Goal: Transaction & Acquisition: Purchase product/service

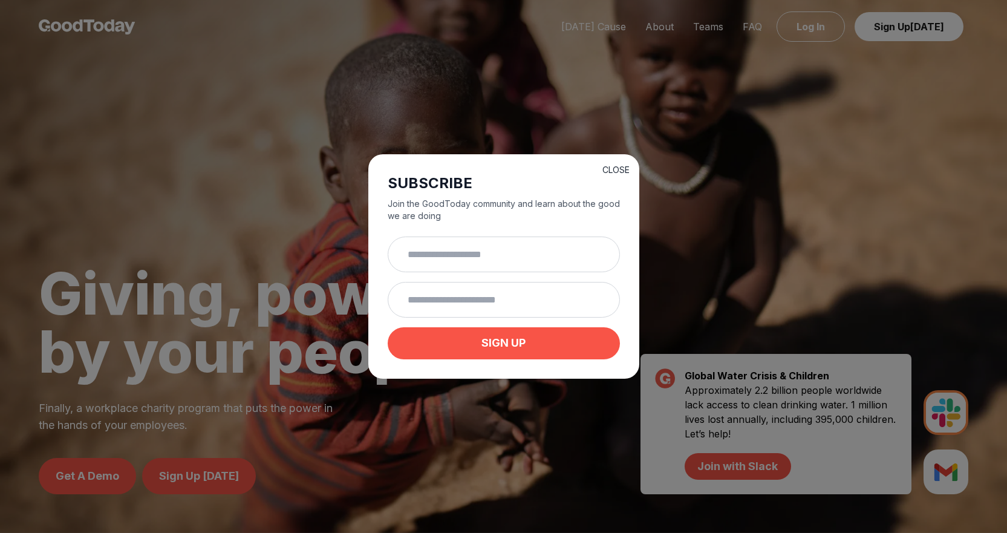
click at [616, 166] on button "CLOSE" at bounding box center [615, 170] width 27 height 12
click at [616, 166] on div at bounding box center [503, 266] width 1007 height 533
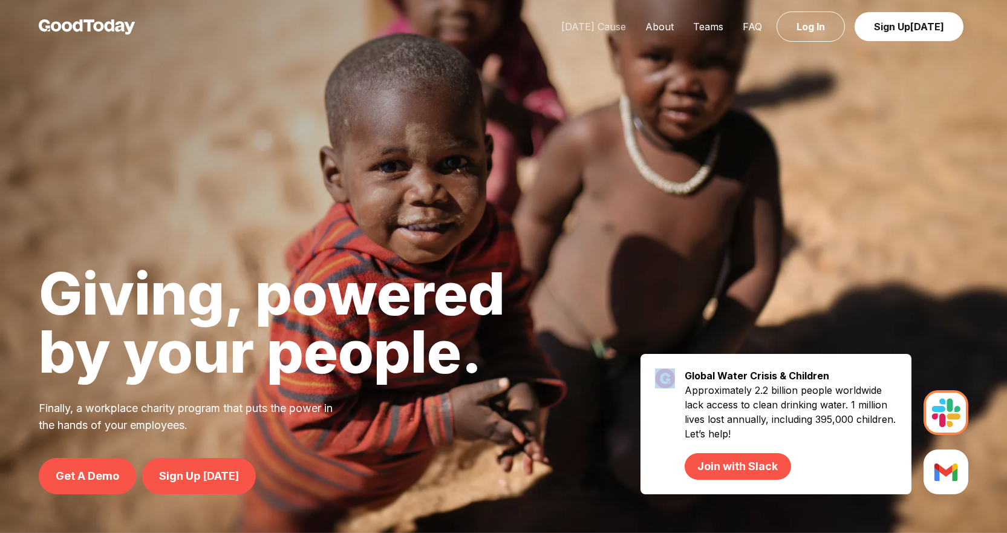
click at [584, 27] on link "[DATE] Cause" at bounding box center [593, 27] width 84 height 12
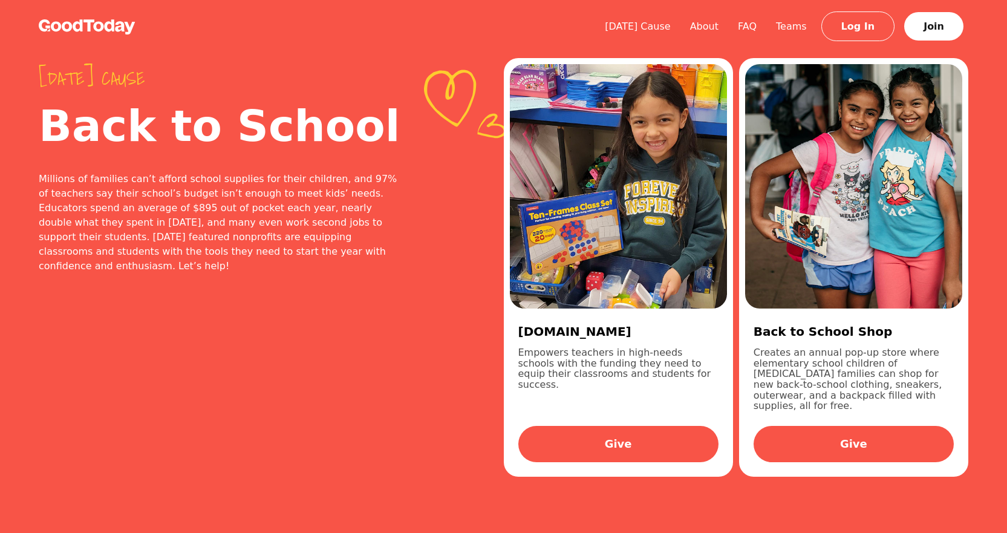
click at [506, 500] on div "Today's cause Back to School Millions of families can’t afford school supplies …" at bounding box center [503, 267] width 1007 height 534
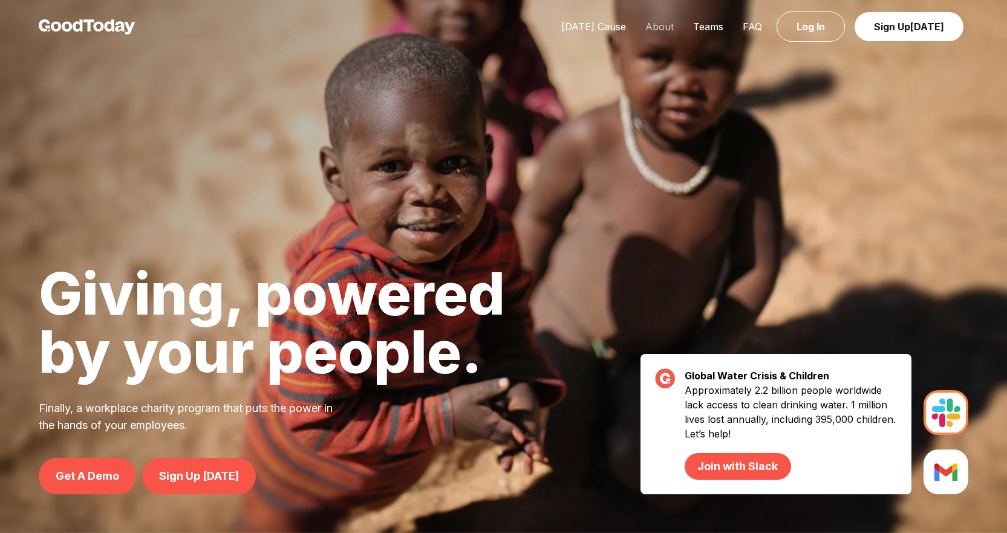
drag, startPoint x: 687, startPoint y: 30, endPoint x: 667, endPoint y: 26, distance: 20.3
click at [667, 26] on link "About" at bounding box center [659, 27] width 48 height 12
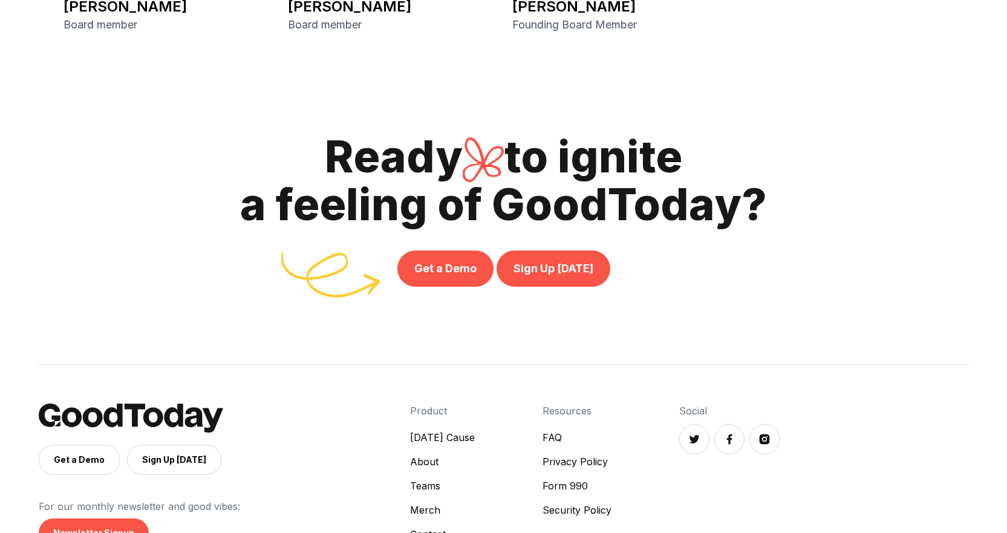
scroll to position [2793, 0]
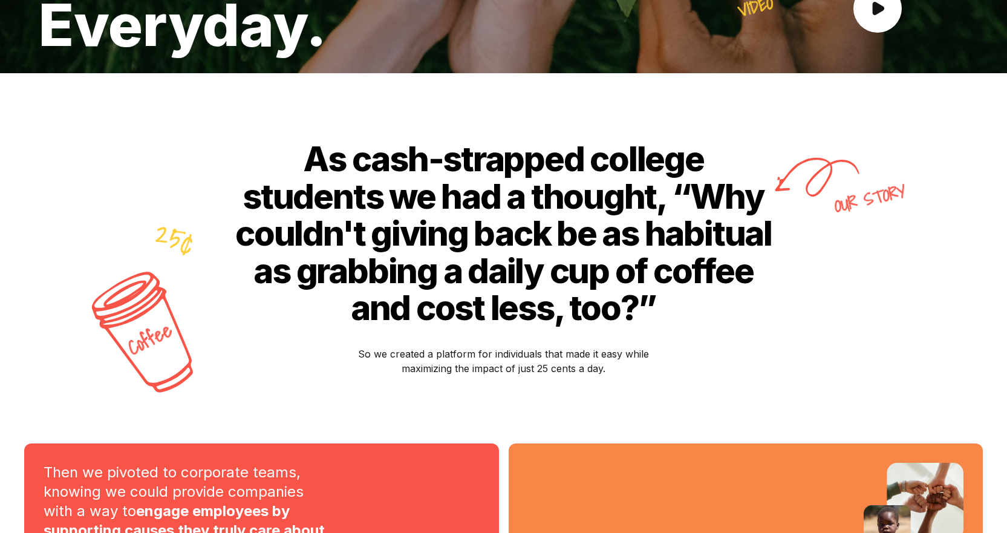
scroll to position [487, 0]
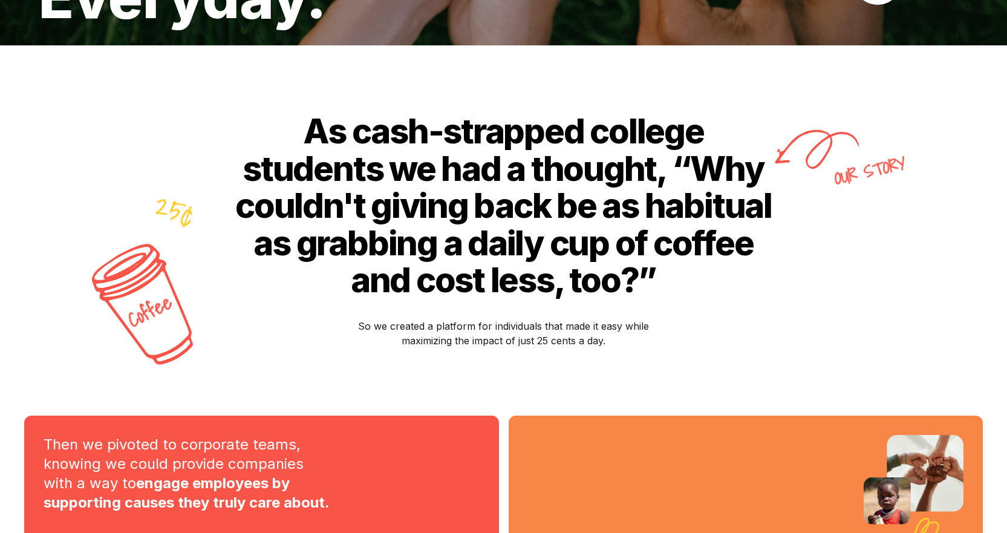
click at [501, 330] on p "So we created a platform for individuals that made it easy while maximizing the…" at bounding box center [503, 333] width 302 height 29
click at [504, 327] on p "So we created a platform for individuals that made it easy while maximizing the…" at bounding box center [503, 333] width 302 height 29
click at [504, 326] on p "So we created a platform for individuals that made it easy while maximizing the…" at bounding box center [503, 333] width 302 height 29
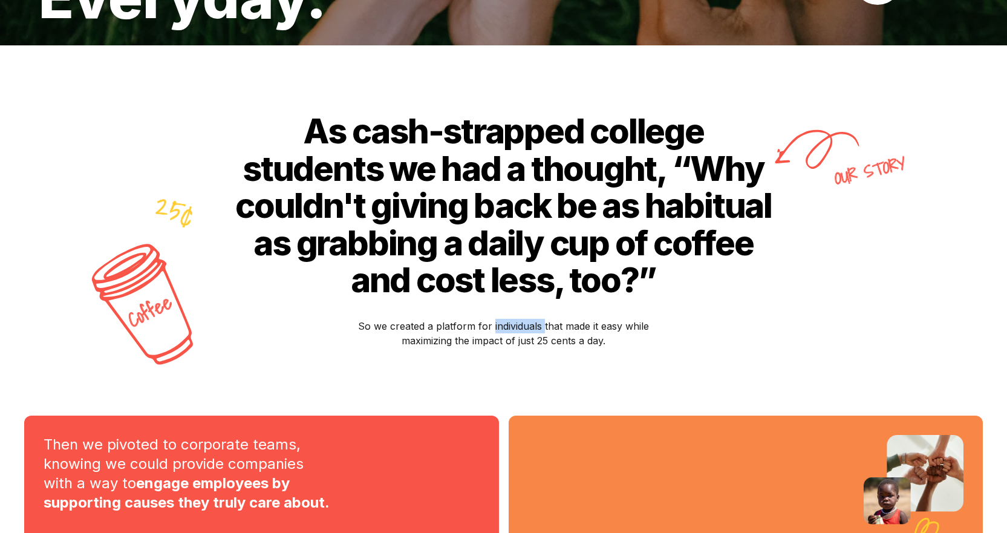
click at [505, 326] on p "So we created a platform for individuals that made it easy while maximizing the…" at bounding box center [503, 333] width 302 height 29
click at [606, 337] on p "So we created a platform for individuals that made it easy while maximizing the…" at bounding box center [503, 333] width 302 height 29
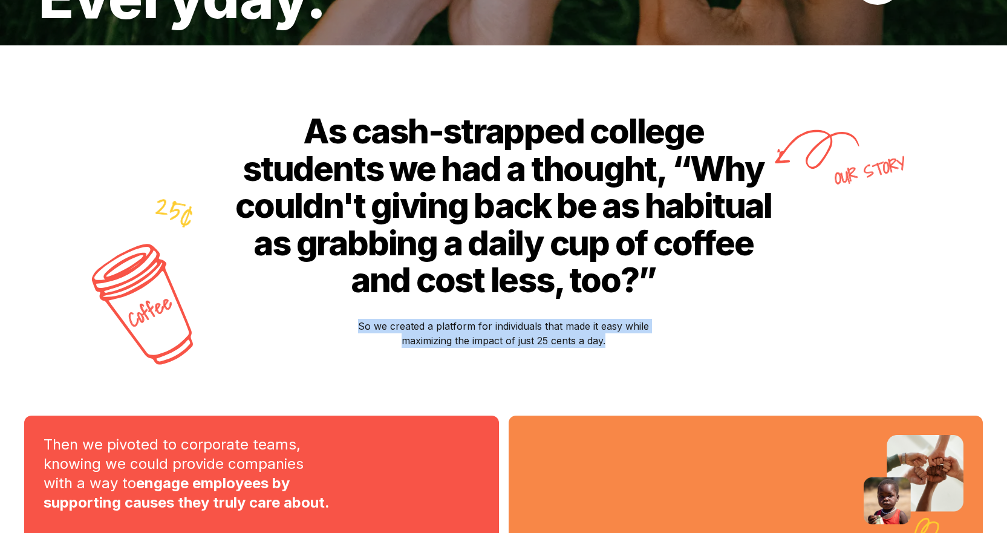
drag, startPoint x: 615, startPoint y: 341, endPoint x: 357, endPoint y: 325, distance: 258.1
click at [357, 325] on p "So we created a platform for individuals that made it easy while maximizing the…" at bounding box center [503, 333] width 302 height 29
copy p "So we created a platform for individuals that made it easy while maximizing the…"
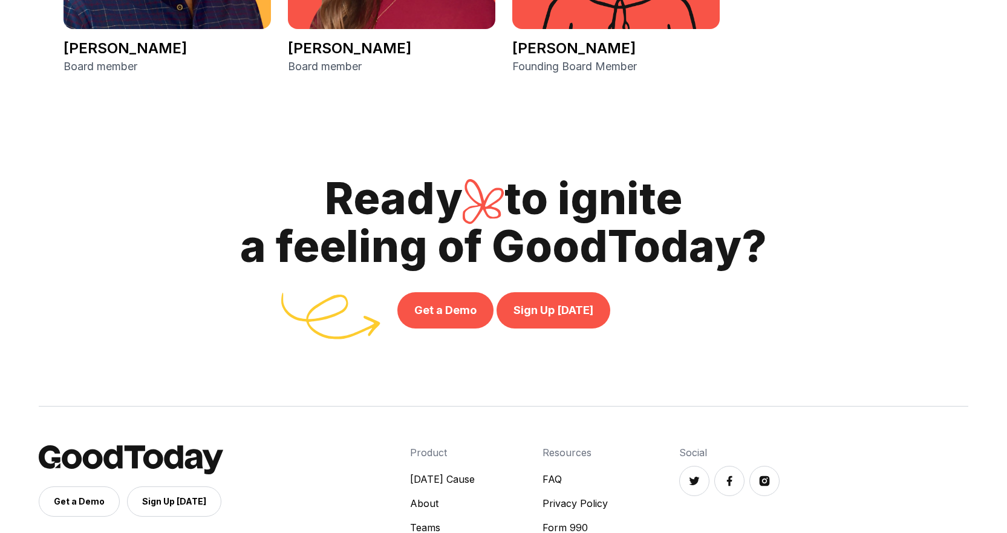
scroll to position [2723, 0]
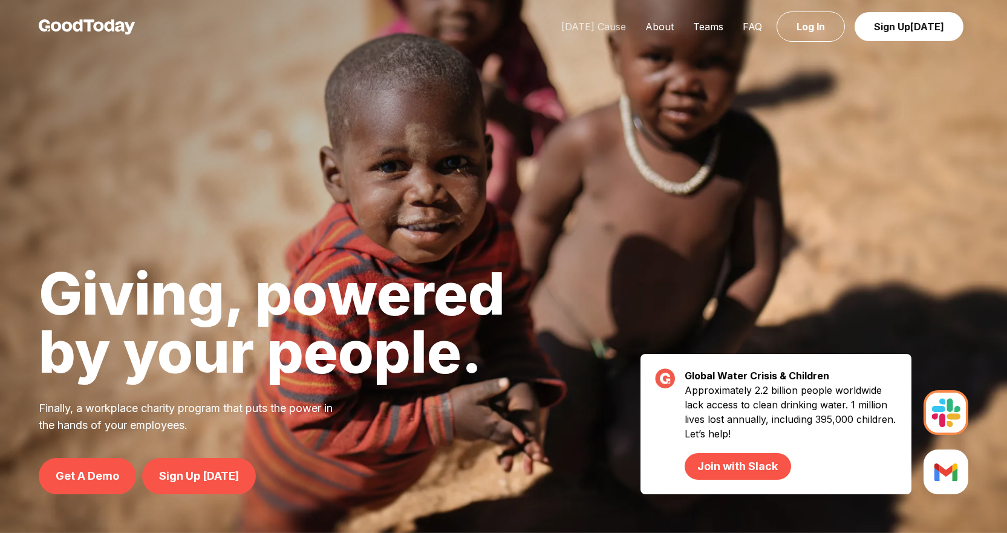
click at [606, 25] on link "[DATE] Cause" at bounding box center [593, 27] width 84 height 12
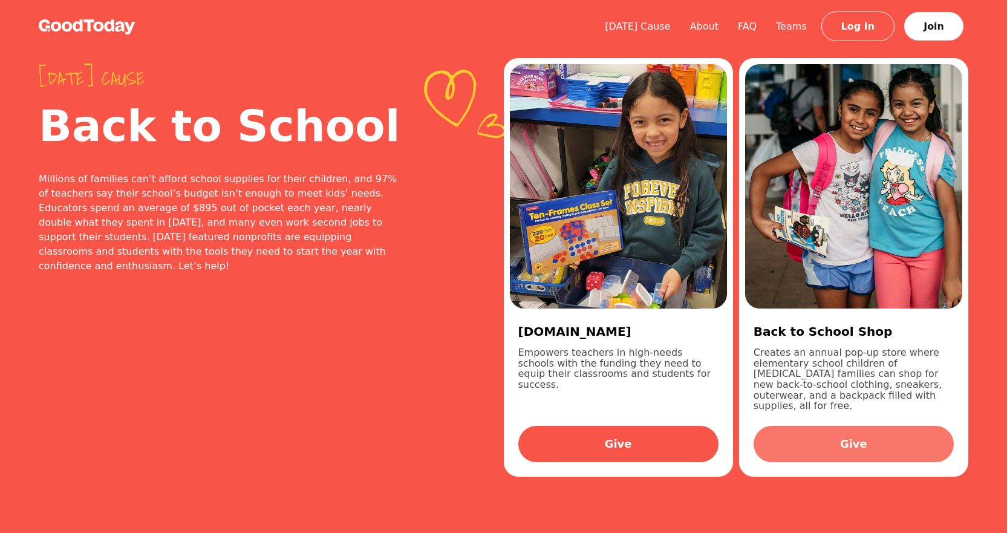
click at [844, 434] on link "Give" at bounding box center [853, 444] width 200 height 36
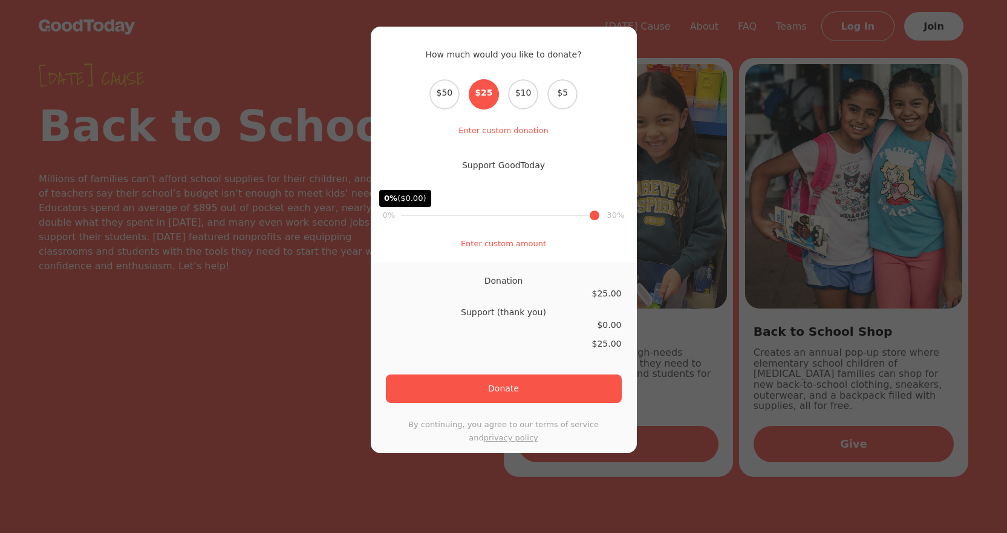
drag, startPoint x: 432, startPoint y: 212, endPoint x: 400, endPoint y: 212, distance: 31.4
click at [401, 215] on input "range" at bounding box center [501, 215] width 200 height 1
click at [411, 216] on input "range" at bounding box center [501, 215] width 200 height 1
click at [412, 216] on input "range" at bounding box center [501, 215] width 200 height 1
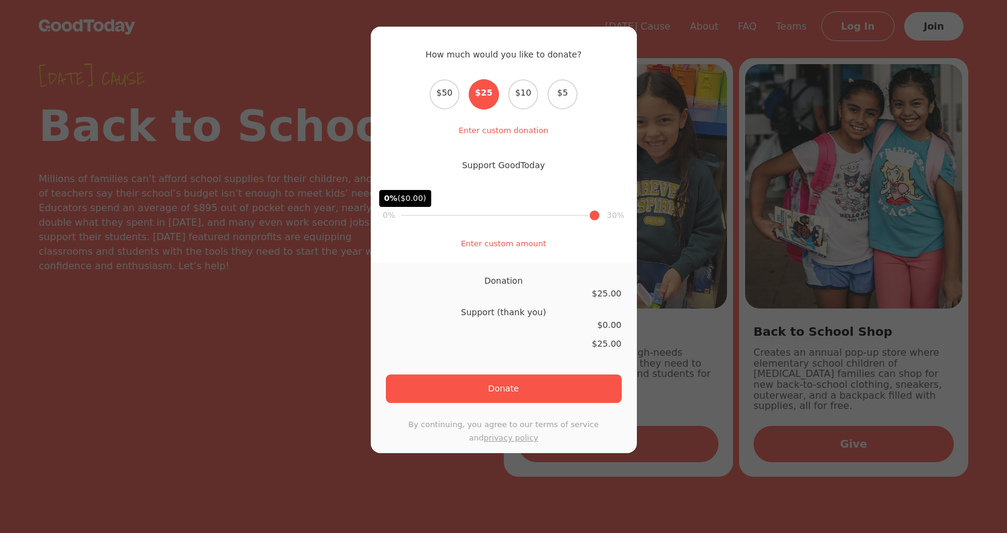
click at [412, 216] on input "range" at bounding box center [501, 215] width 200 height 1
click at [412, 215] on input "range" at bounding box center [501, 215] width 200 height 1
click at [411, 215] on input "range" at bounding box center [501, 215] width 200 height 1
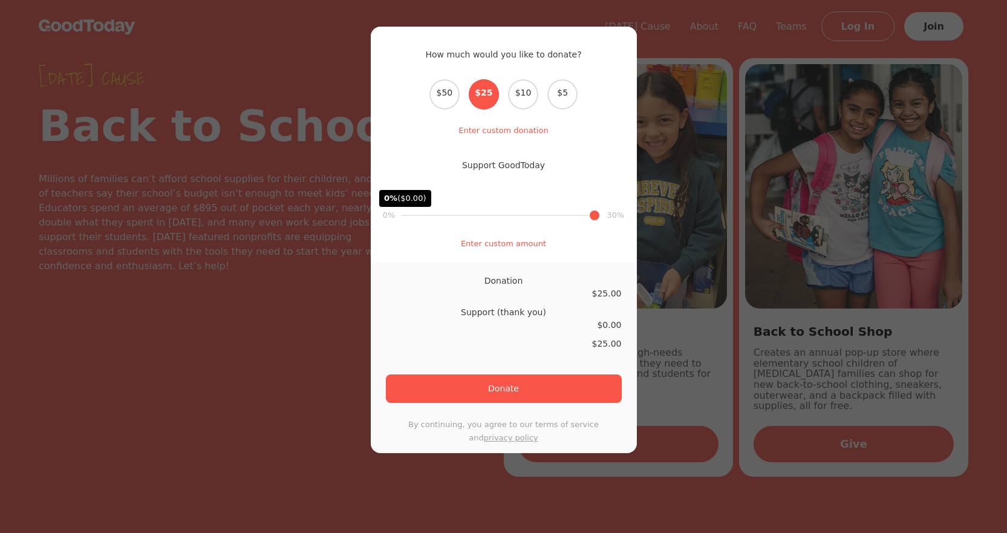
click at [416, 216] on input "range" at bounding box center [501, 215] width 200 height 1
click at [418, 216] on input "range" at bounding box center [501, 215] width 200 height 1
click at [419, 215] on input "range" at bounding box center [501, 215] width 200 height 1
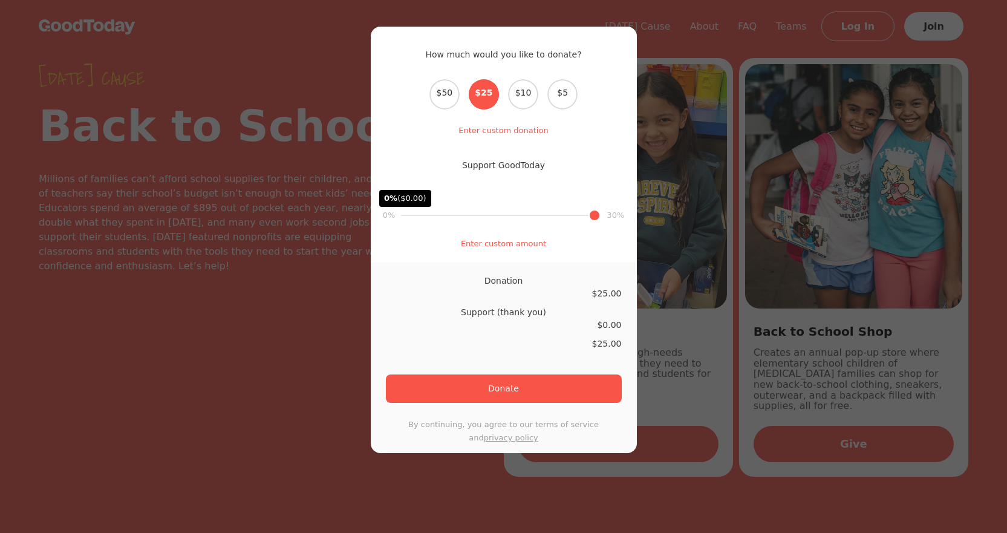
drag, startPoint x: 404, startPoint y: 215, endPoint x: 417, endPoint y: 215, distance: 12.7
click at [415, 215] on input "range" at bounding box center [501, 215] width 200 height 1
click at [417, 215] on input "range" at bounding box center [501, 215] width 200 height 1
click at [598, 333] on form "Donation $ 25.00 Support (thank you) $ 0.00 $ 25.00 Donate By continuing, you a…" at bounding box center [504, 357] width 266 height 190
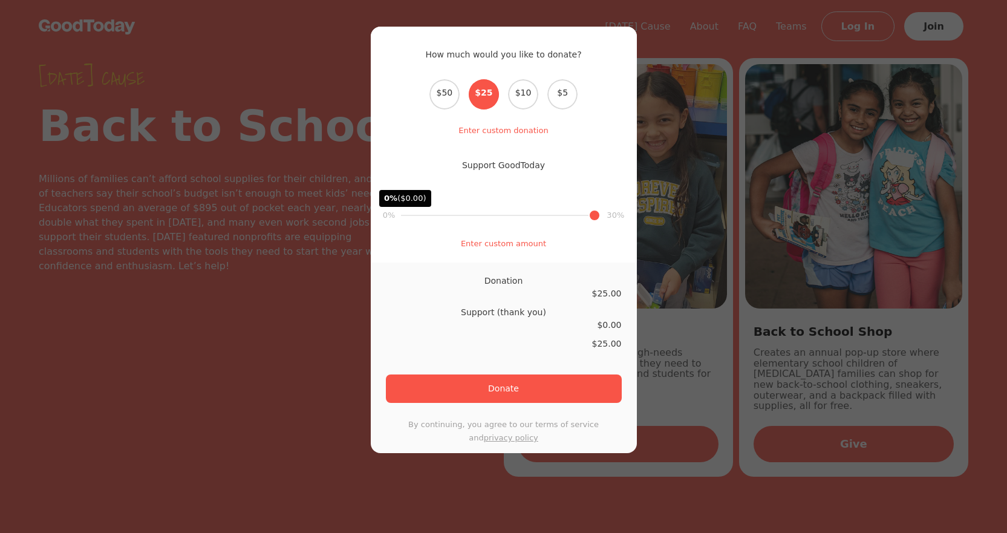
click at [602, 323] on span "0.00" at bounding box center [611, 325] width 19 height 10
type input "**"
click at [490, 215] on input "range" at bounding box center [501, 215] width 200 height 1
click at [479, 243] on link "Enter custom amount" at bounding box center [503, 243] width 85 height 9
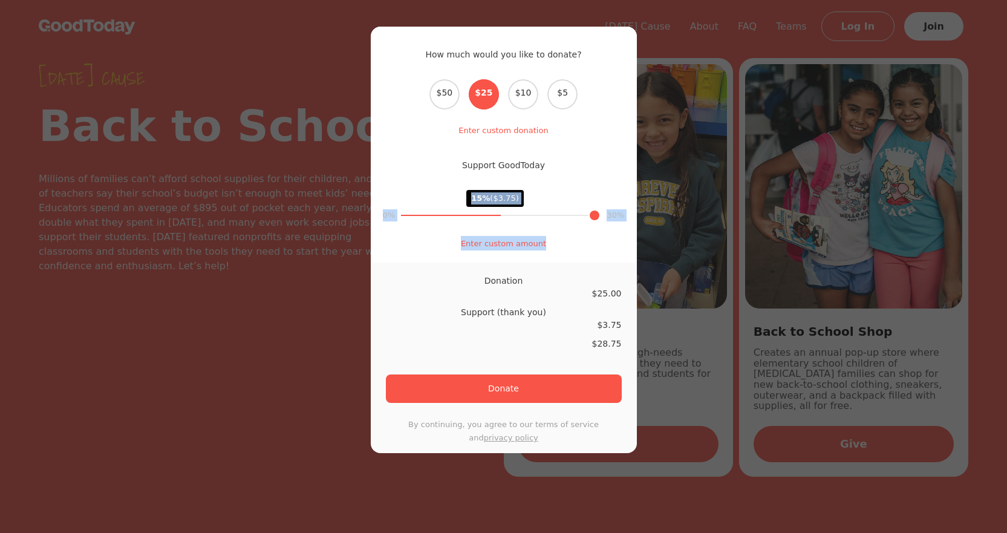
click at [0, 0] on p "****" at bounding box center [0, 0] width 0 height 0
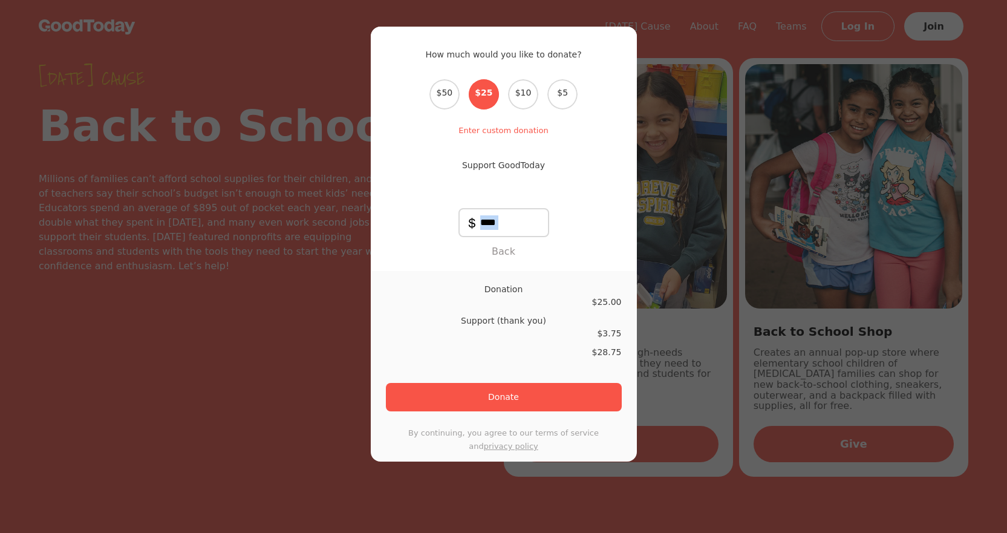
click at [484, 216] on input "****" at bounding box center [503, 222] width 91 height 29
type input "***"
click at [579, 224] on p "***" at bounding box center [504, 226] width 266 height 36
click at [500, 223] on input "***" at bounding box center [503, 222] width 91 height 29
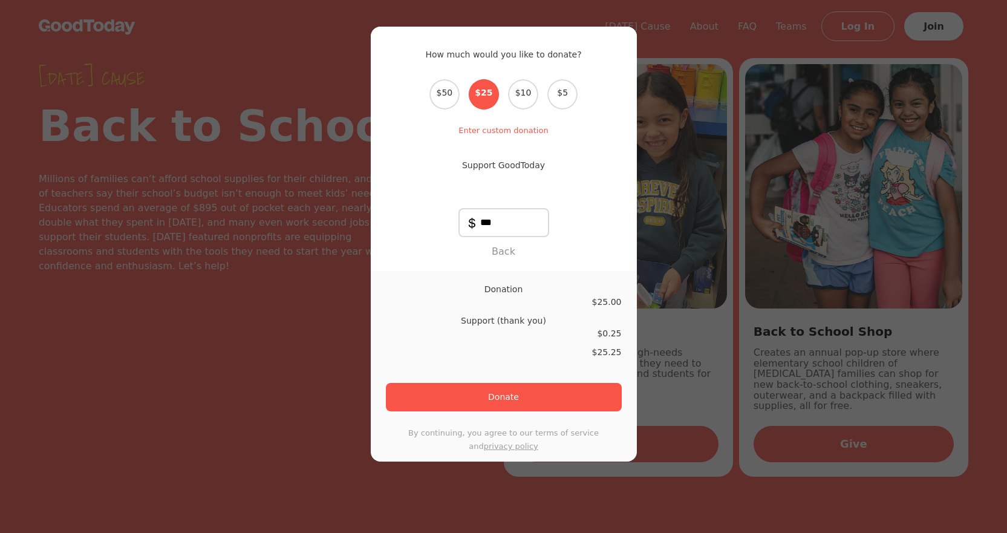
click at [519, 271] on form "Donation $ 25.00 Support (thank you) $ 0.25 $ 25.25 Donate By continuing, you a…" at bounding box center [504, 366] width 266 height 190
click at [512, 296] on div "Donation" at bounding box center [504, 289] width 236 height 13
click at [510, 337] on div "$ 0.25" at bounding box center [504, 333] width 236 height 13
click at [593, 335] on div "$ 0.25" at bounding box center [504, 333] width 236 height 13
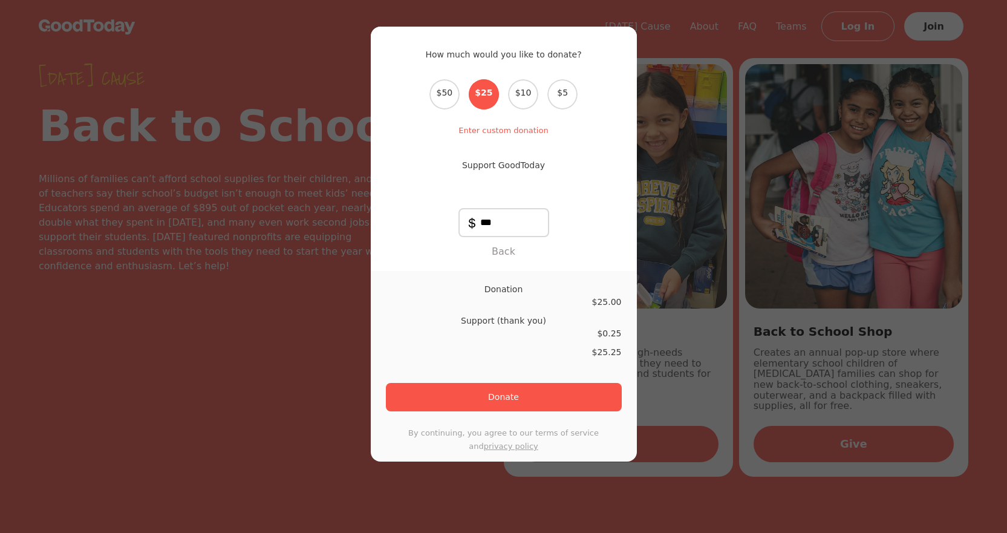
click at [617, 331] on form "Donation $ 25.00 Support (thank you) $ 0.25 $ 25.25 Donate By continuing, you a…" at bounding box center [504, 366] width 266 height 190
click at [525, 132] on link "Enter custom donation" at bounding box center [502, 130] width 89 height 9
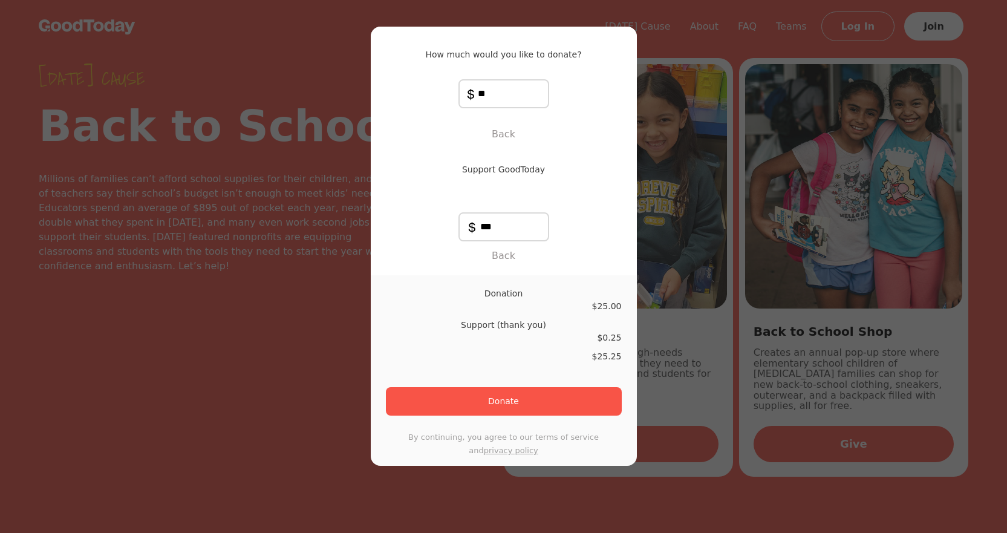
click at [473, 97] on input "**" at bounding box center [503, 93] width 91 height 29
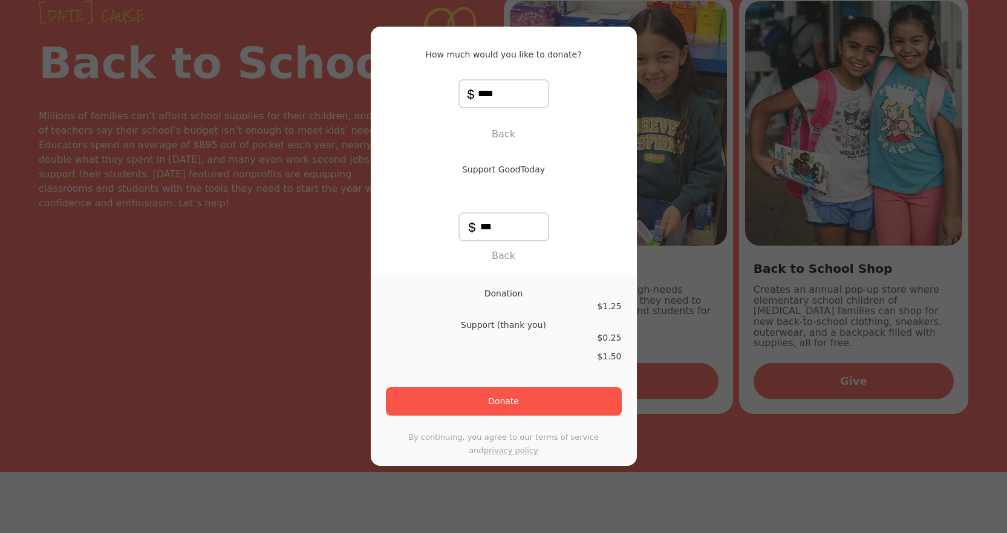
scroll to position [121, 0]
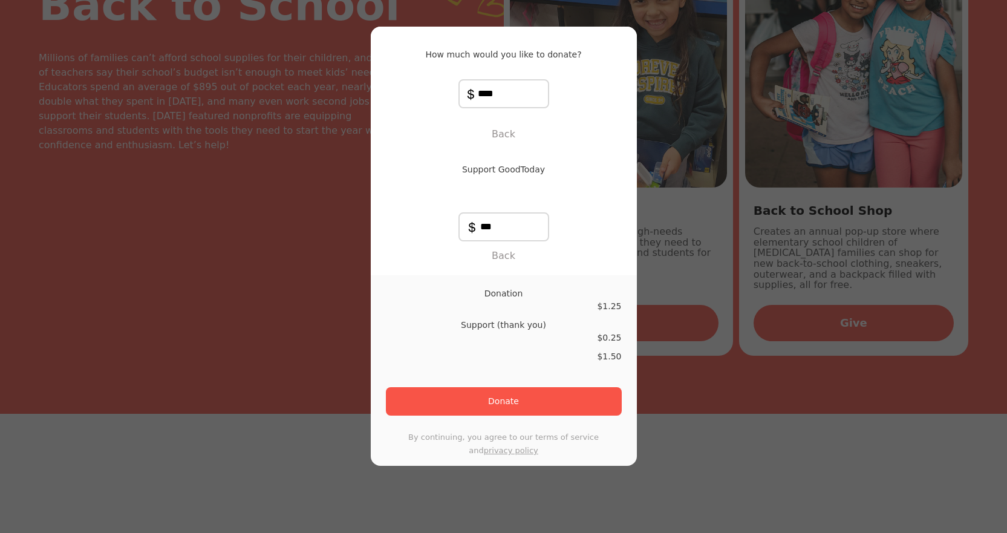
type input "****"
